Goal: Task Accomplishment & Management: Manage account settings

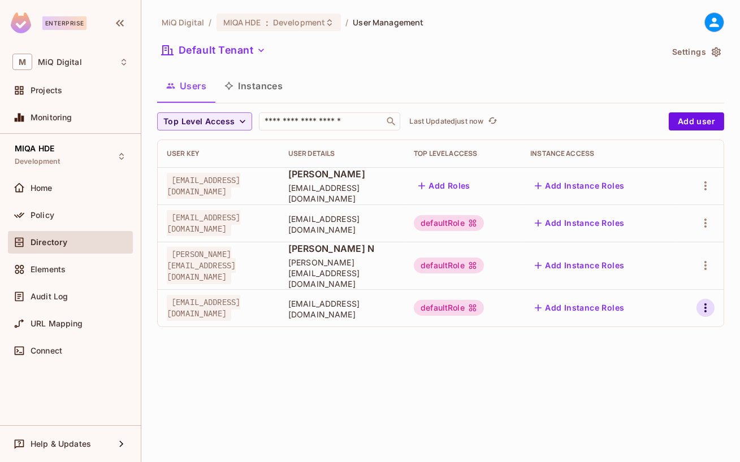
click at [705, 304] on icon "button" at bounding box center [705, 308] width 2 height 9
click at [664, 370] on div "Delete User" at bounding box center [660, 373] width 45 height 11
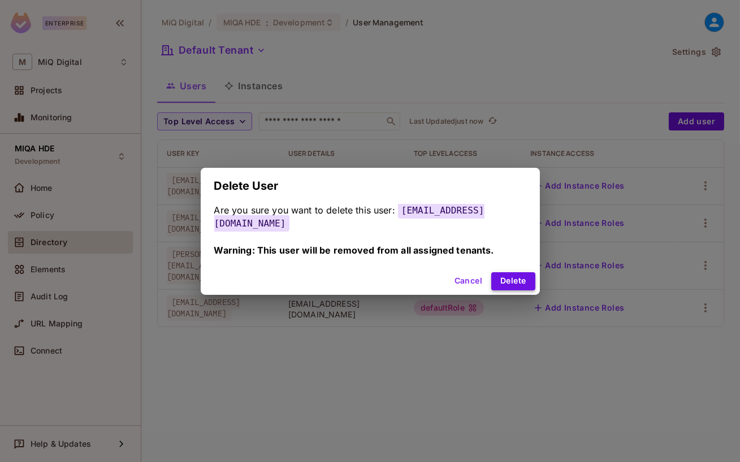
click at [492, 272] on button "Delete" at bounding box center [513, 281] width 44 height 18
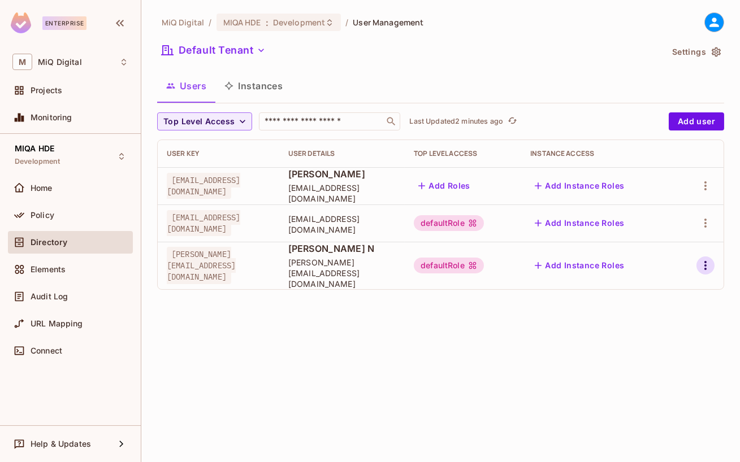
click at [707, 259] on icon "button" at bounding box center [706, 266] width 14 height 14
click at [660, 336] on div "Delete User" at bounding box center [660, 336] width 45 height 11
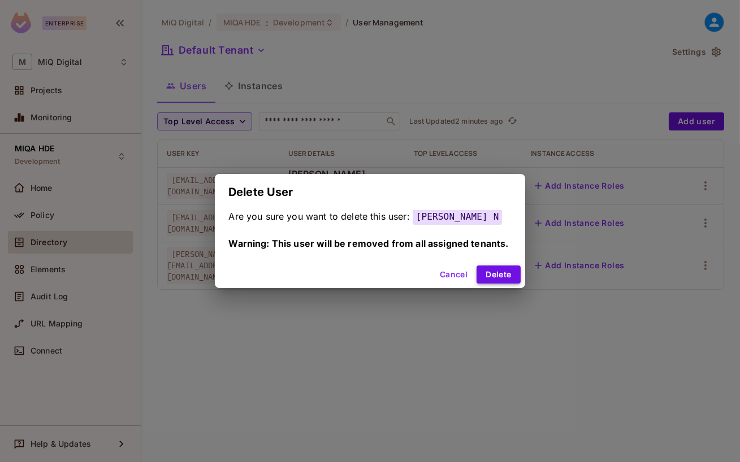
click at [490, 273] on button "Delete" at bounding box center [499, 275] width 44 height 18
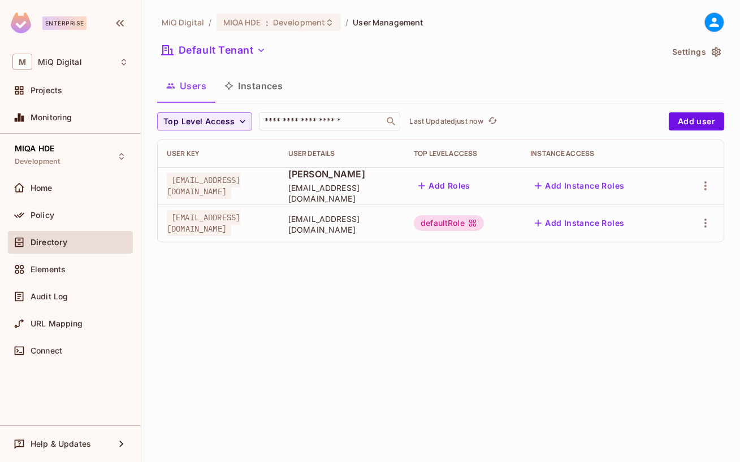
click at [709, 20] on icon at bounding box center [714, 22] width 14 height 14
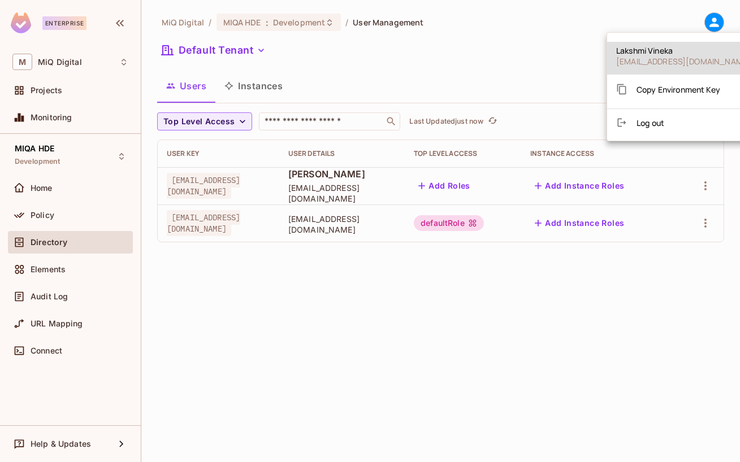
click at [674, 97] on div "Copy Environment Key" at bounding box center [668, 89] width 104 height 23
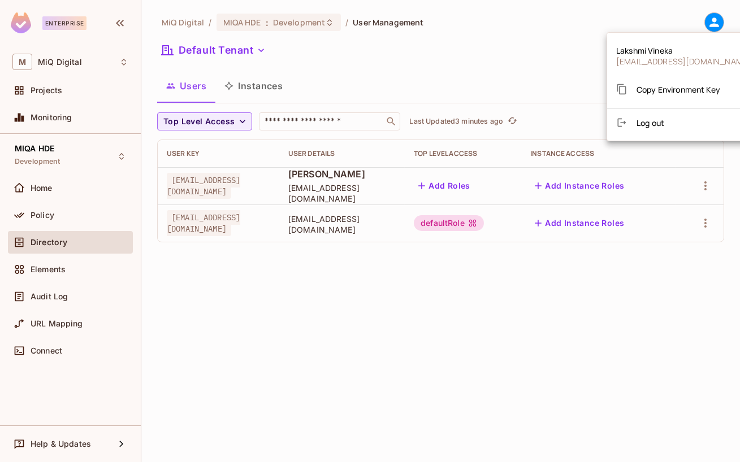
click at [60, 298] on div at bounding box center [370, 231] width 740 height 462
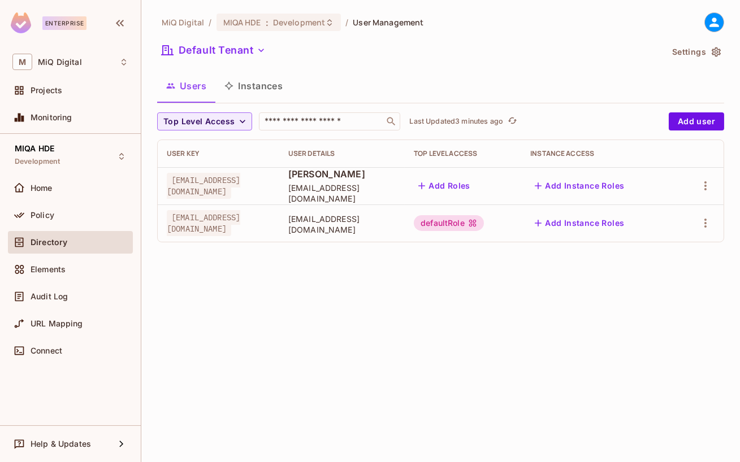
click at [60, 298] on span "Audit Log" at bounding box center [49, 296] width 37 height 9
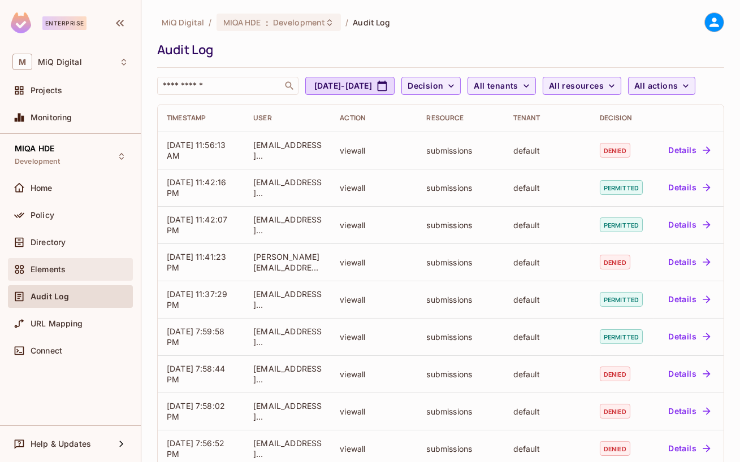
click at [52, 269] on span "Elements" at bounding box center [48, 269] width 35 height 9
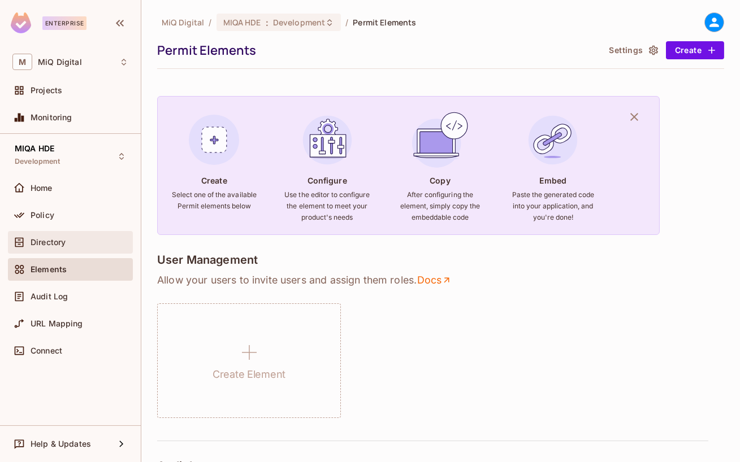
click at [71, 238] on div "Directory" at bounding box center [80, 242] width 98 height 9
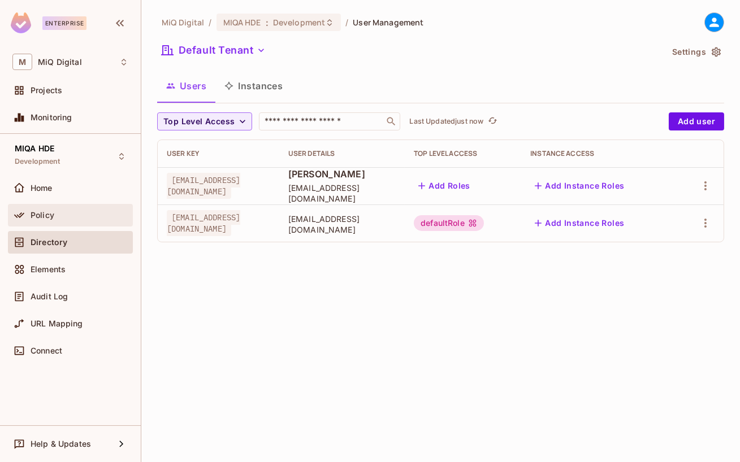
click at [70, 218] on div "Policy" at bounding box center [80, 215] width 98 height 9
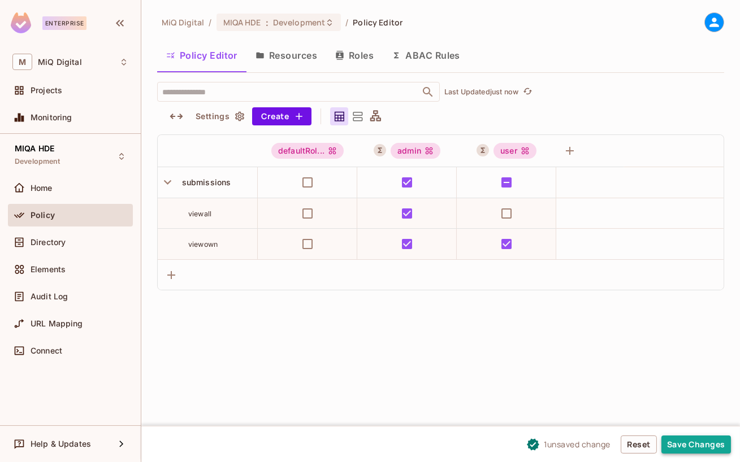
click at [702, 445] on button "Save Changes" at bounding box center [696, 445] width 70 height 18
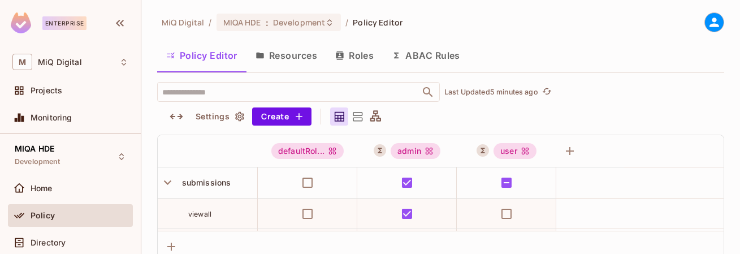
click at [70, 211] on div "Policy" at bounding box center [80, 215] width 98 height 9
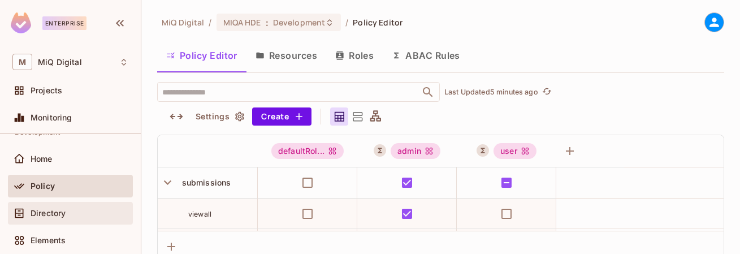
click at [66, 215] on div "Directory" at bounding box center [80, 213] width 98 height 9
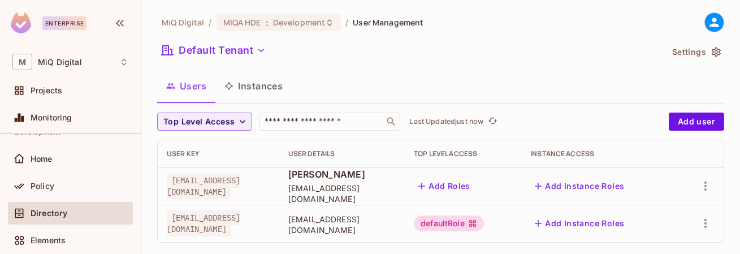
scroll to position [13, 0]
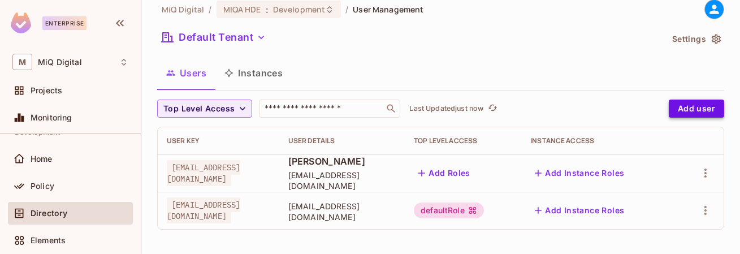
click at [702, 113] on button "Add user" at bounding box center [696, 108] width 55 height 18
click at [718, 15] on icon at bounding box center [714, 9] width 14 height 14
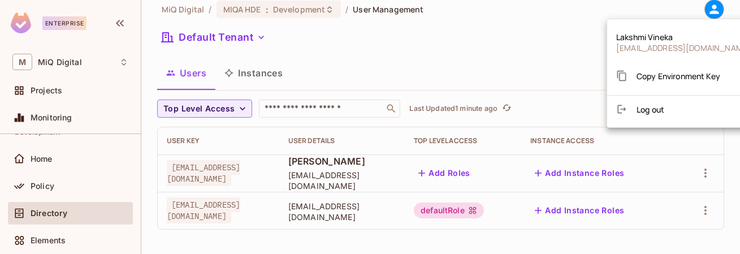
click at [694, 75] on span "Copy Environment Key" at bounding box center [679, 76] width 84 height 11
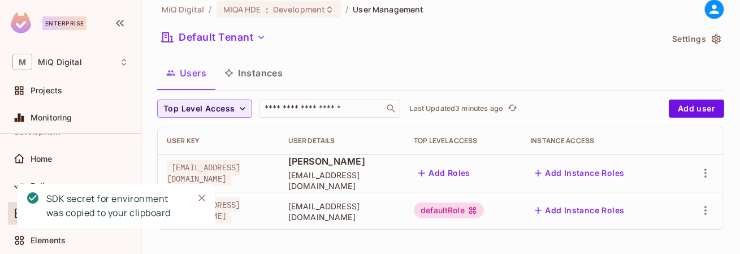
click at [202, 197] on icon "Close" at bounding box center [201, 197] width 11 height 11
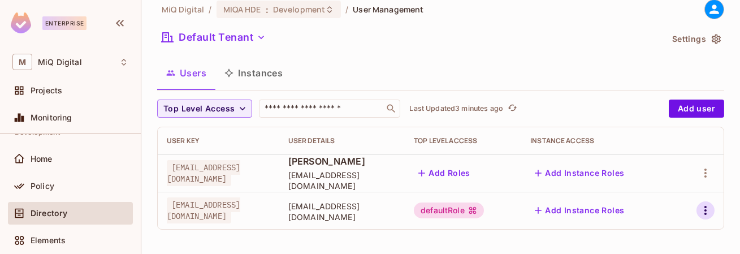
click at [709, 209] on icon "button" at bounding box center [706, 211] width 14 height 14
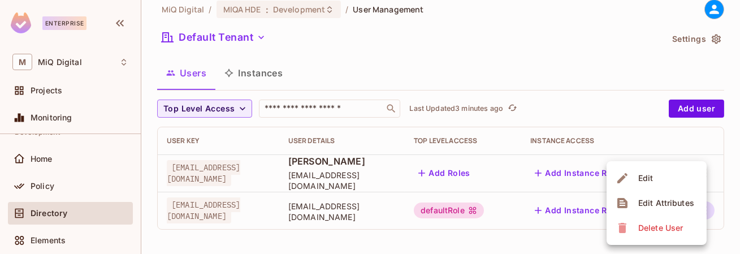
click at [661, 231] on div "Delete User" at bounding box center [660, 227] width 45 height 11
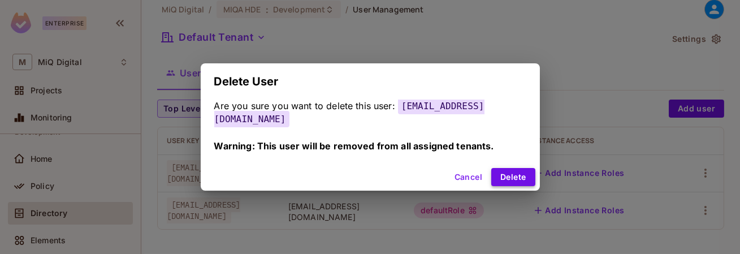
click at [518, 183] on button "Delete" at bounding box center [513, 177] width 44 height 18
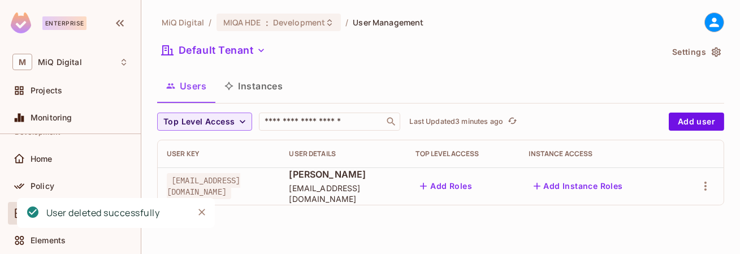
scroll to position [0, 0]
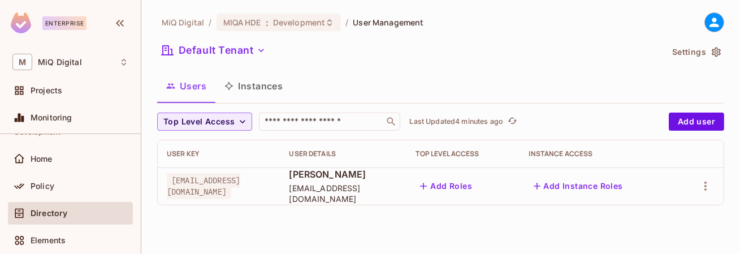
click at [707, 24] on icon at bounding box center [714, 22] width 14 height 14
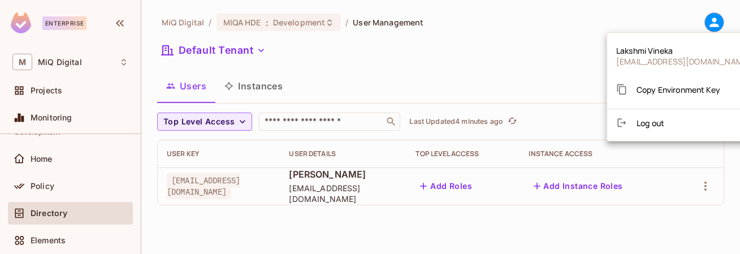
click at [665, 85] on span "Copy Environment Key" at bounding box center [679, 89] width 84 height 11
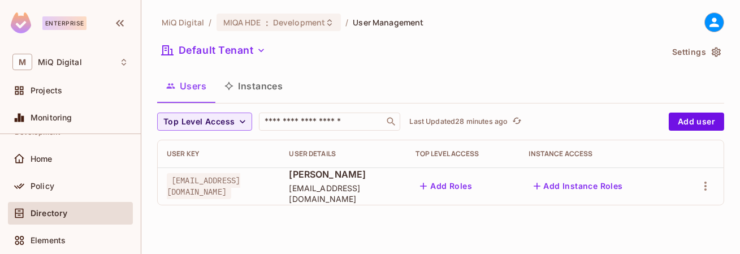
click at [70, 207] on div "Directory" at bounding box center [70, 213] width 116 height 14
